Goal: Transaction & Acquisition: Obtain resource

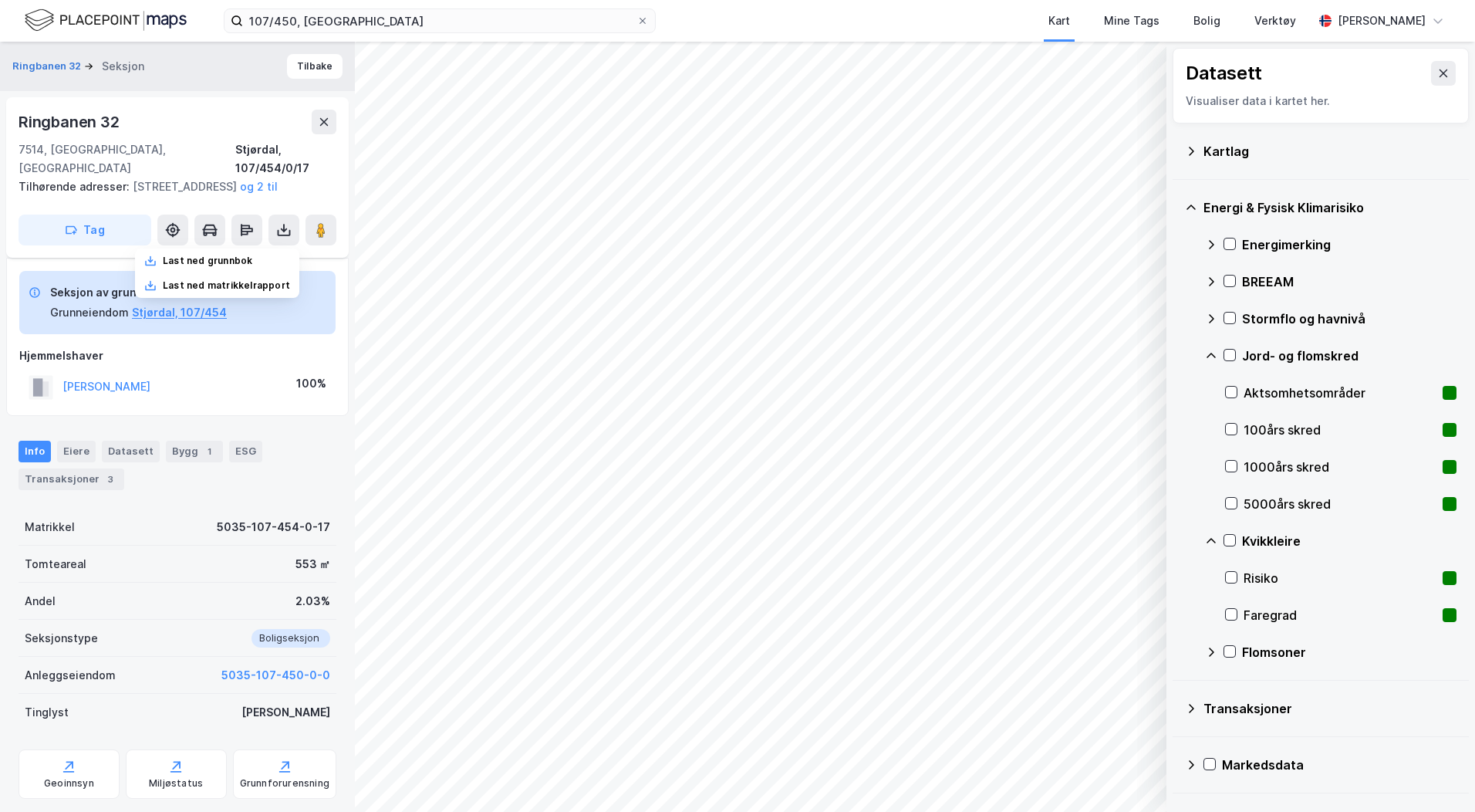
scroll to position [135, 0]
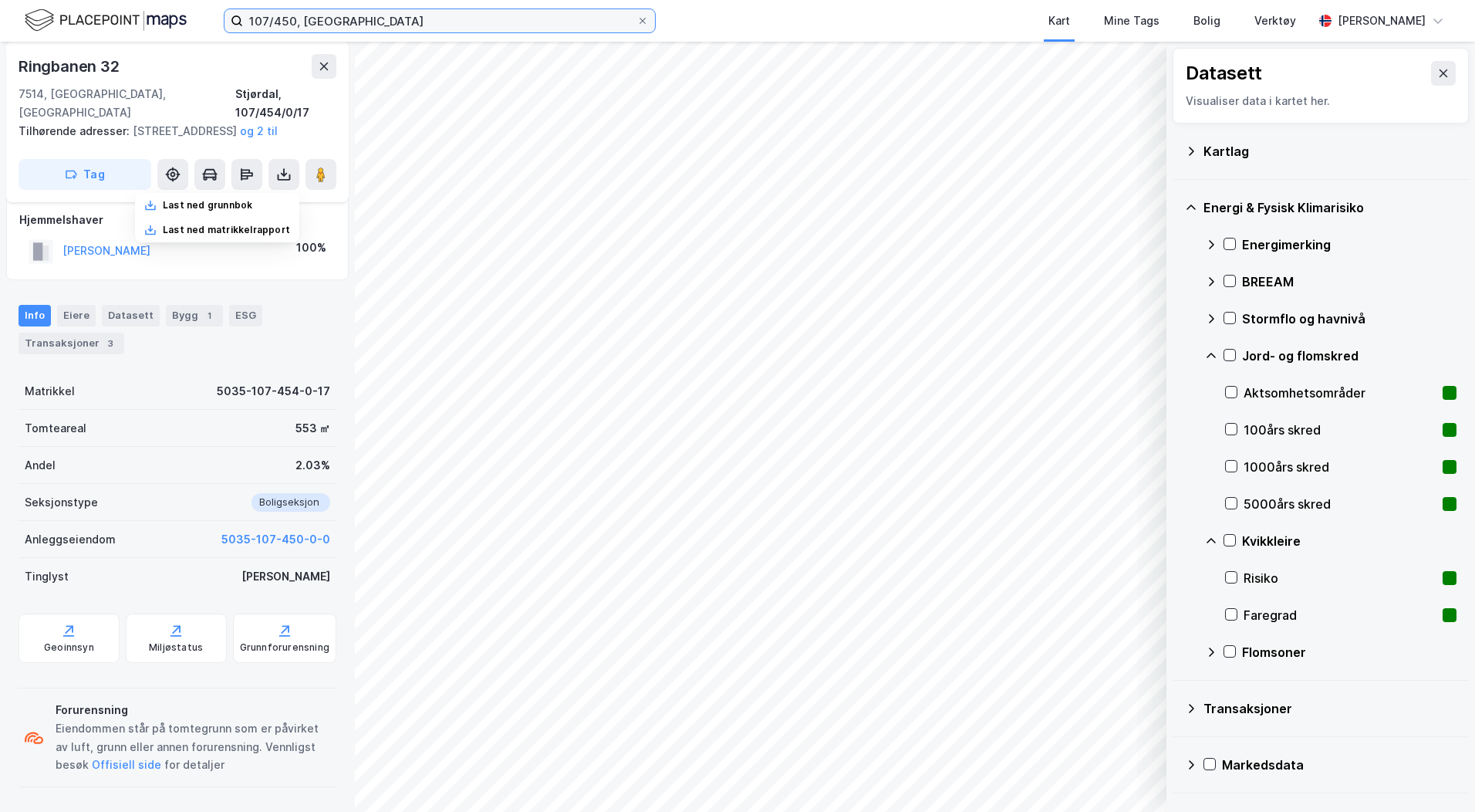
click at [295, 23] on input "107/450, [GEOGRAPHIC_DATA]" at bounding box center [439, 20] width 394 height 23
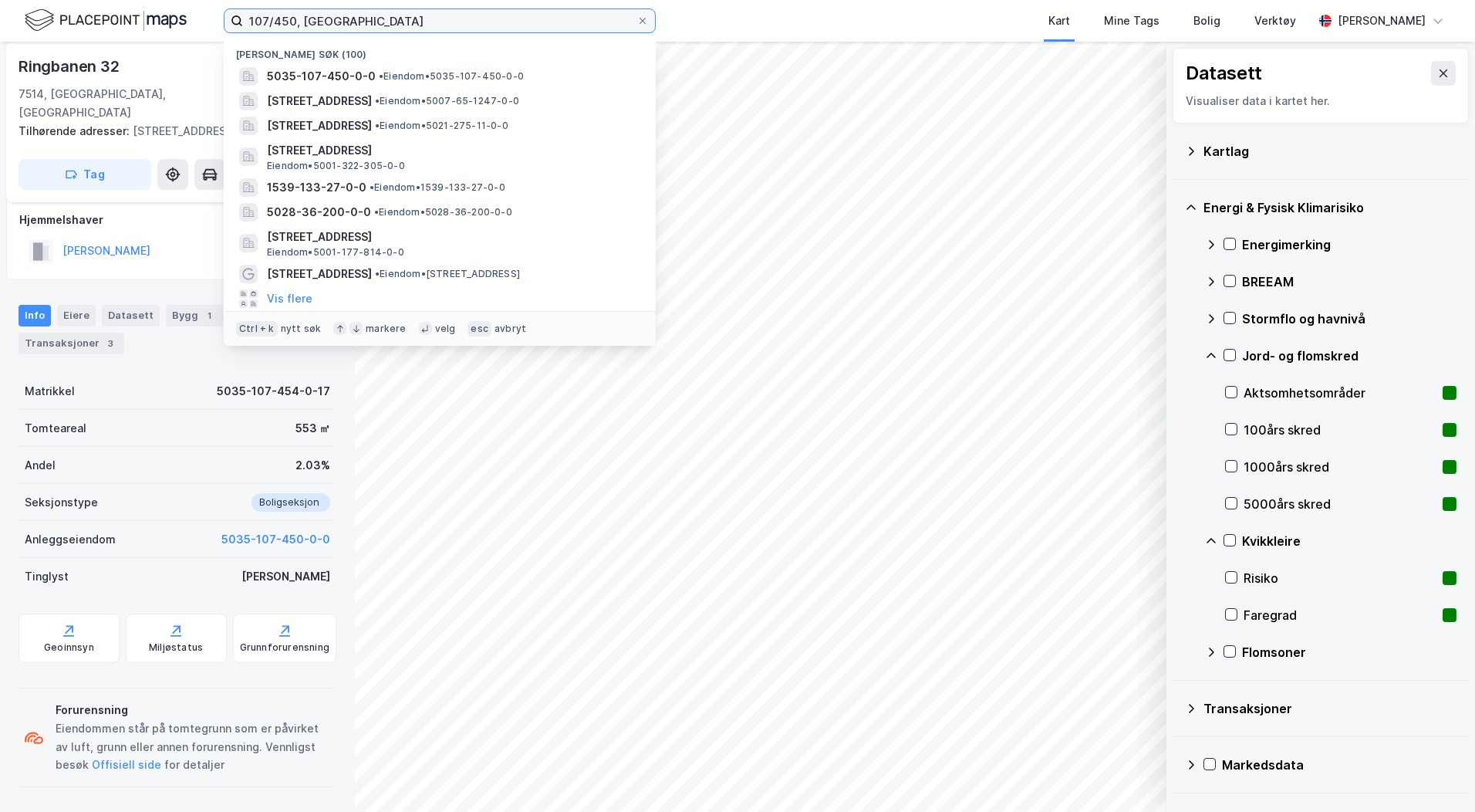
click at [295, 23] on input "107/450, [GEOGRAPHIC_DATA]" at bounding box center [439, 20] width 394 height 23
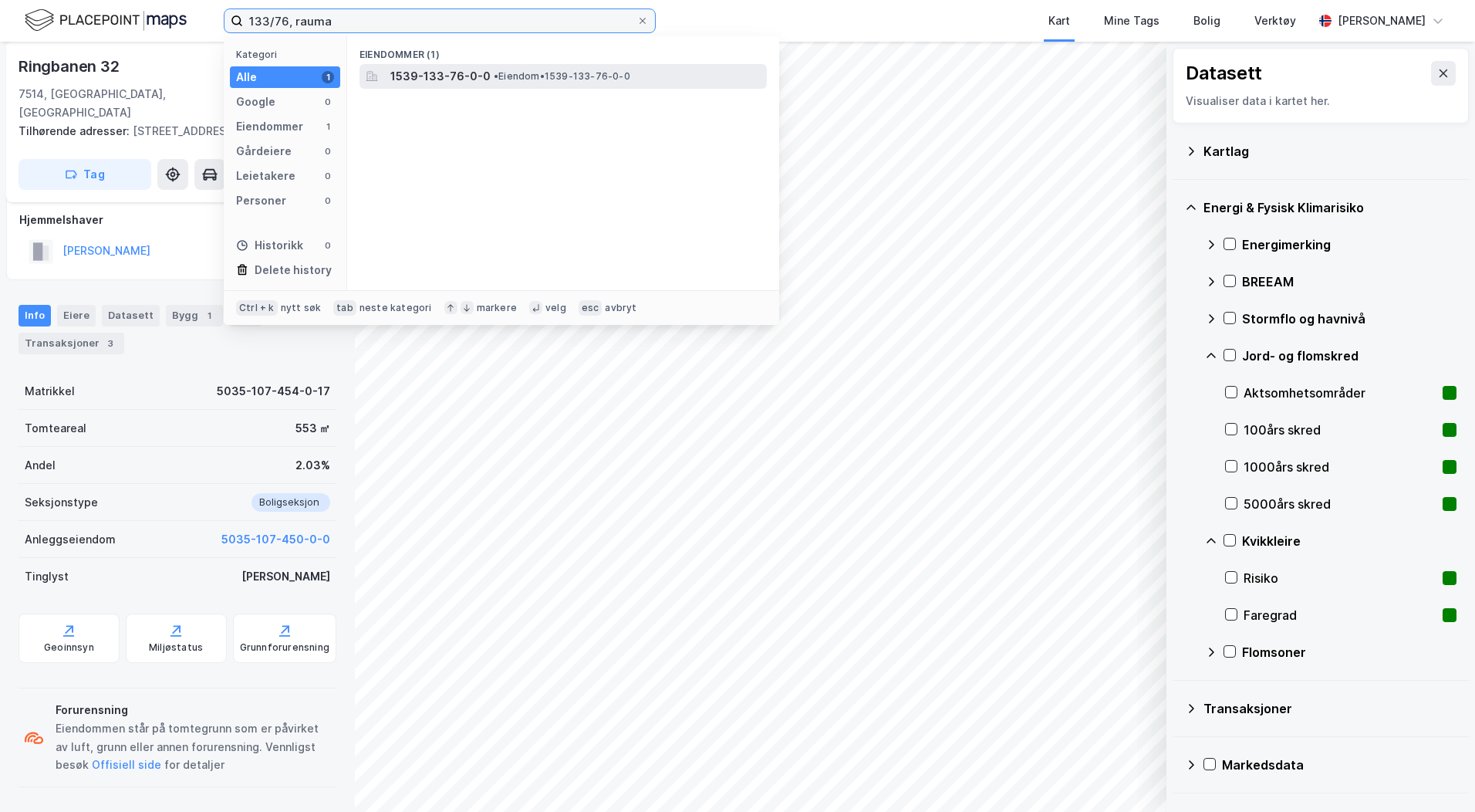
type input "133/76, rauma"
click at [400, 73] on span "1539-133-76-0-0" at bounding box center [440, 76] width 100 height 19
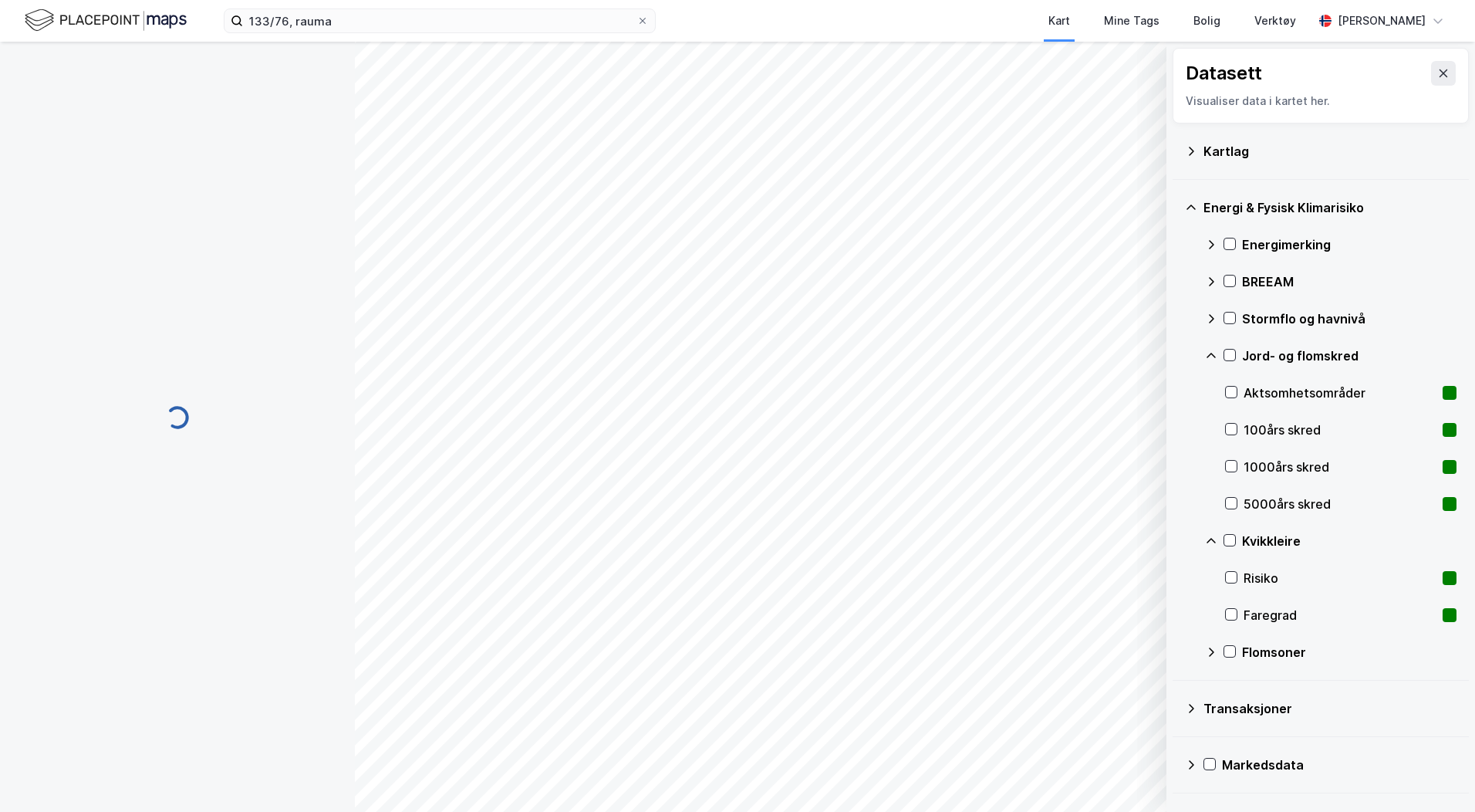
scroll to position [135, 0]
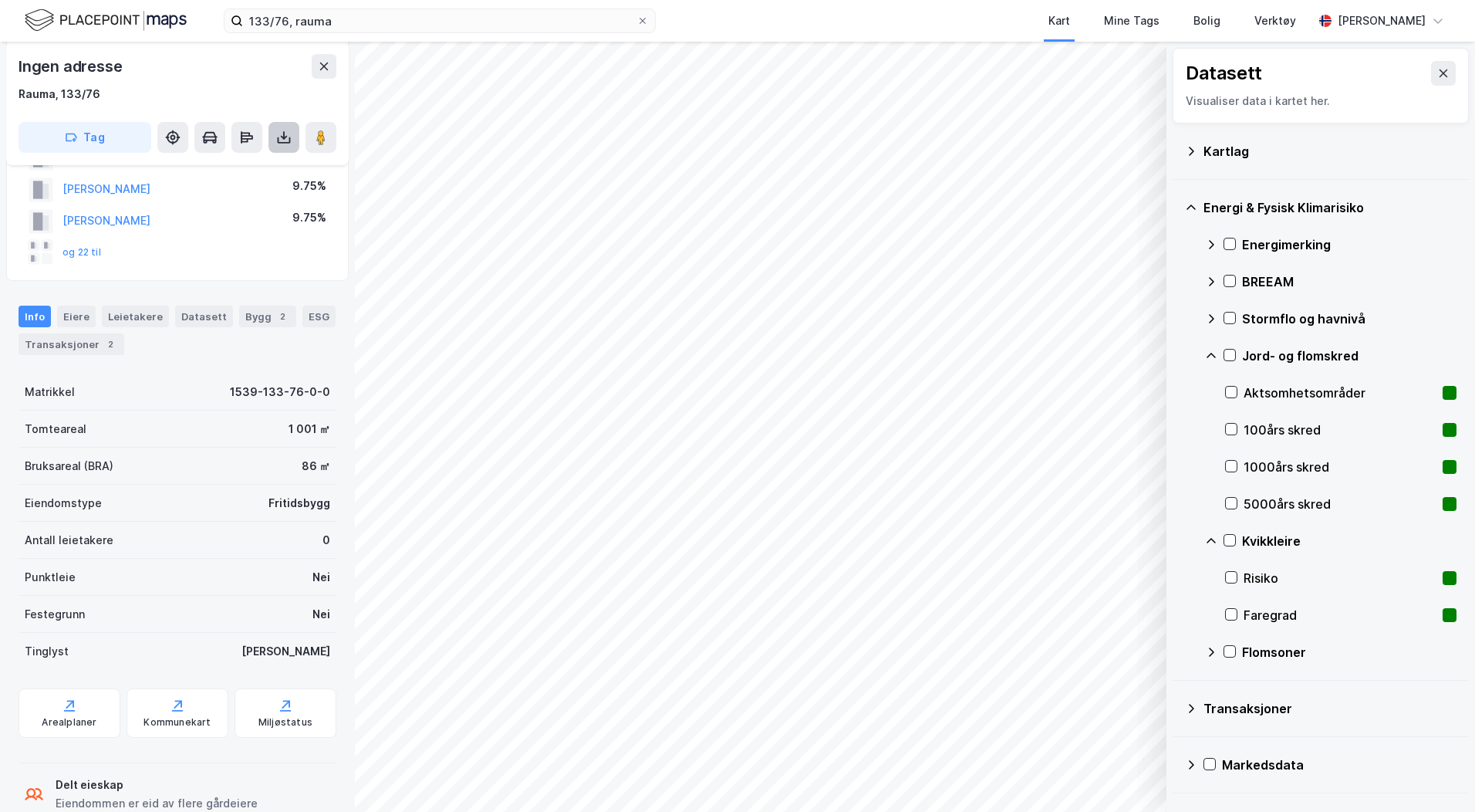
click at [284, 141] on icon at bounding box center [284, 137] width 15 height 15
click at [265, 160] on div "Last ned grunnbok" at bounding box center [217, 168] width 164 height 25
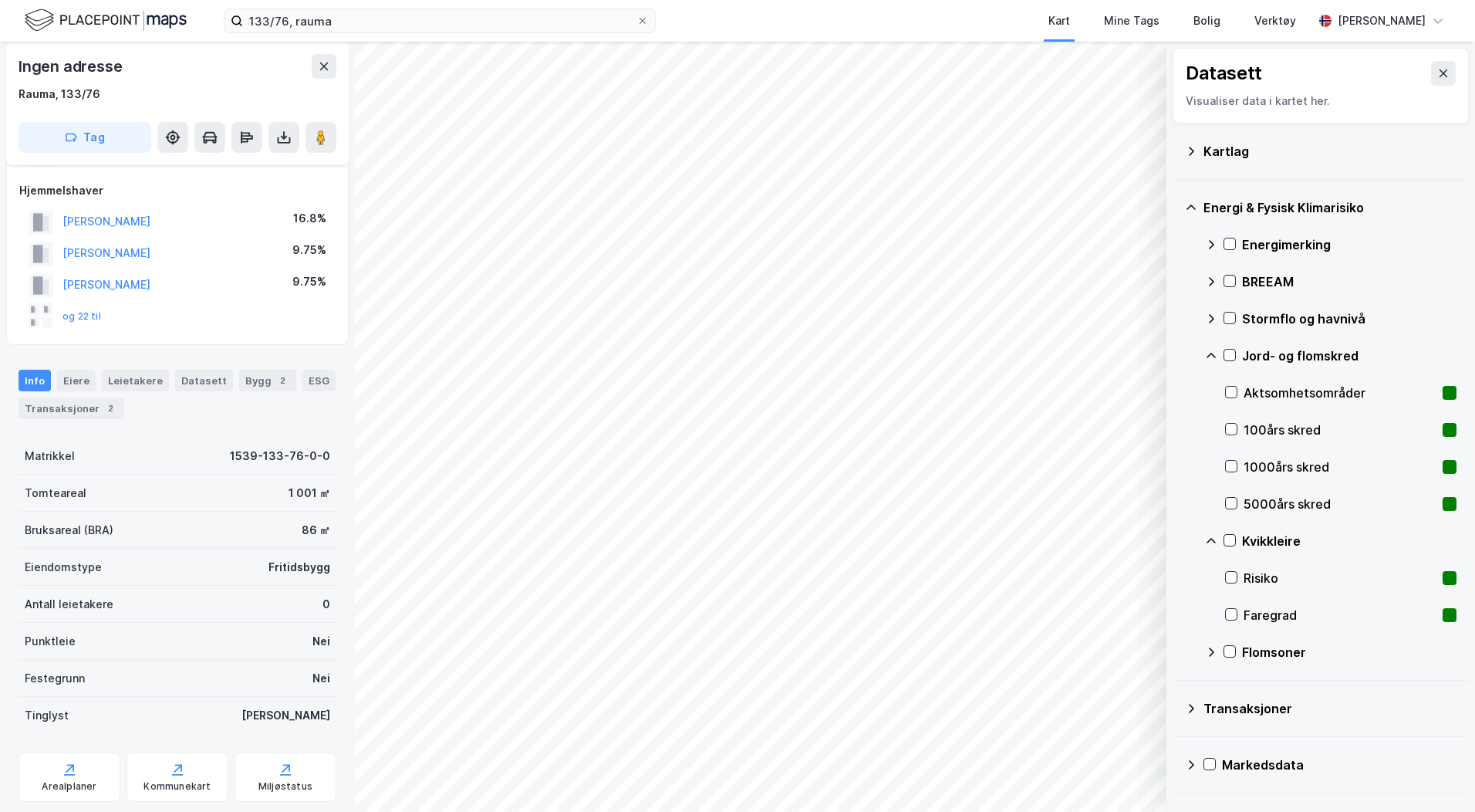
scroll to position [0, 0]
